Goal: Share content

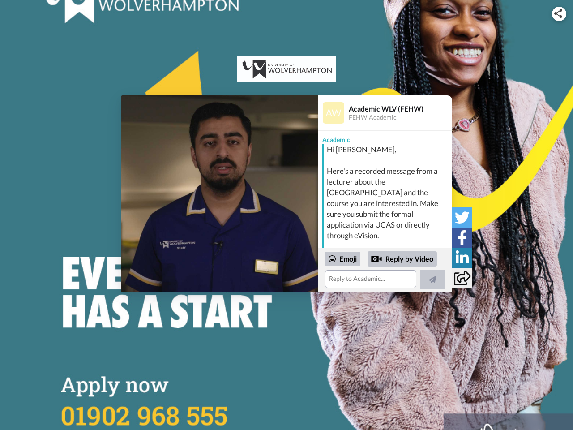
click at [559, 13] on img at bounding box center [558, 13] width 8 height 9
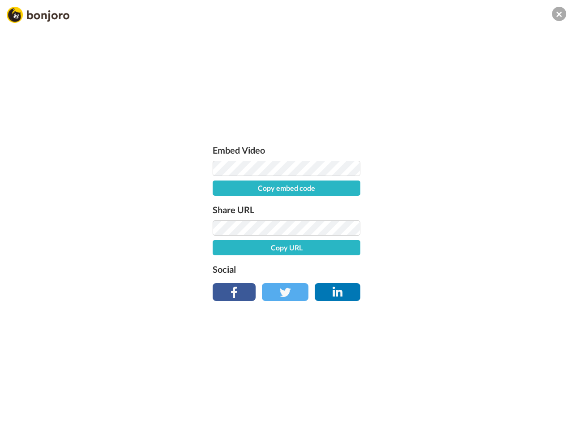
click at [219, 194] on button "Copy embed code" at bounding box center [287, 187] width 148 height 15
click at [385, 270] on div "Embed Video Embed code copied! Share URL Copy URL Social" at bounding box center [286, 263] width 573 height 430
click at [343, 259] on div "Embed Video Embed code copied! Share URL Copy URL Social" at bounding box center [286, 220] width 157 height 155
click at [402, 259] on div "Embed Video Embed code copied! Share URL Copy URL Social" at bounding box center [286, 263] width 573 height 430
click at [432, 279] on div "Embed Video Embed code copied! Share URL Copy URL Social" at bounding box center [286, 263] width 573 height 430
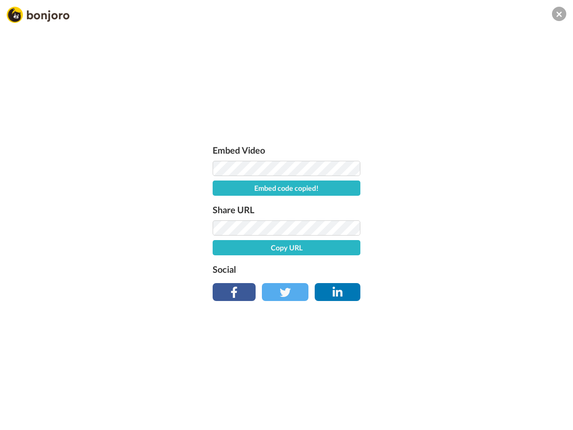
click at [462, 217] on div "Embed Video Embed code copied! Share URL Copy URL Social" at bounding box center [286, 263] width 573 height 430
click at [462, 237] on div "Embed Video Embed code copied! Share URL Copy URL Social" at bounding box center [286, 263] width 573 height 430
click at [462, 257] on div "Embed Video Embed code copied! Share URL Copy URL Social" at bounding box center [286, 263] width 573 height 430
click at [462, 278] on div "Embed Video Embed code copied! Share URL Copy URL Social" at bounding box center [286, 263] width 573 height 430
